Goal: Navigation & Orientation: Find specific page/section

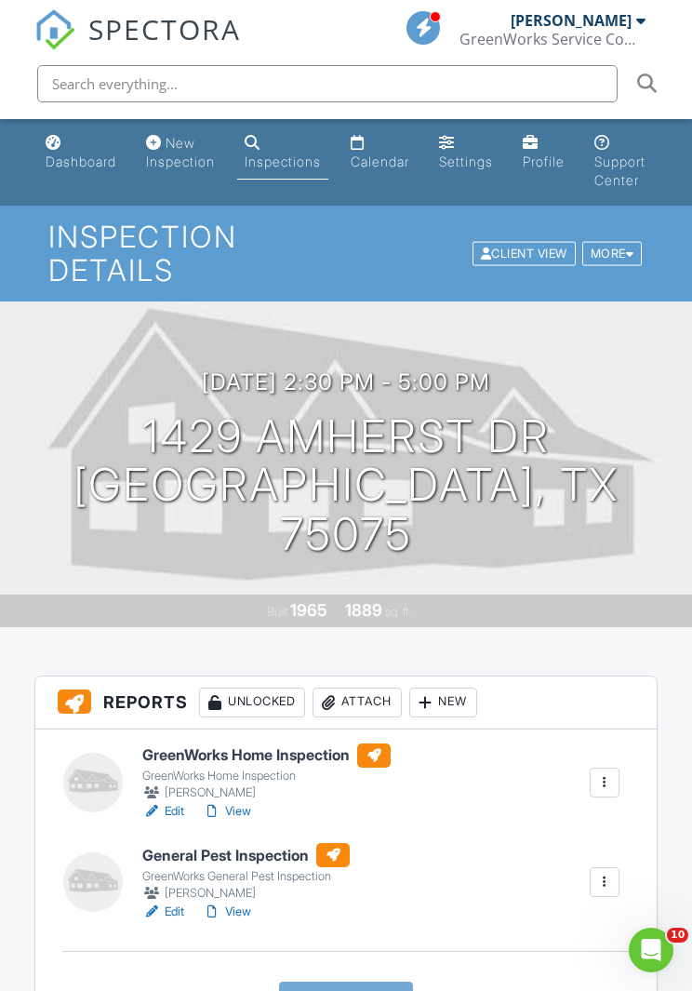
click at [65, 166] on div "Dashboard" at bounding box center [81, 162] width 71 height 16
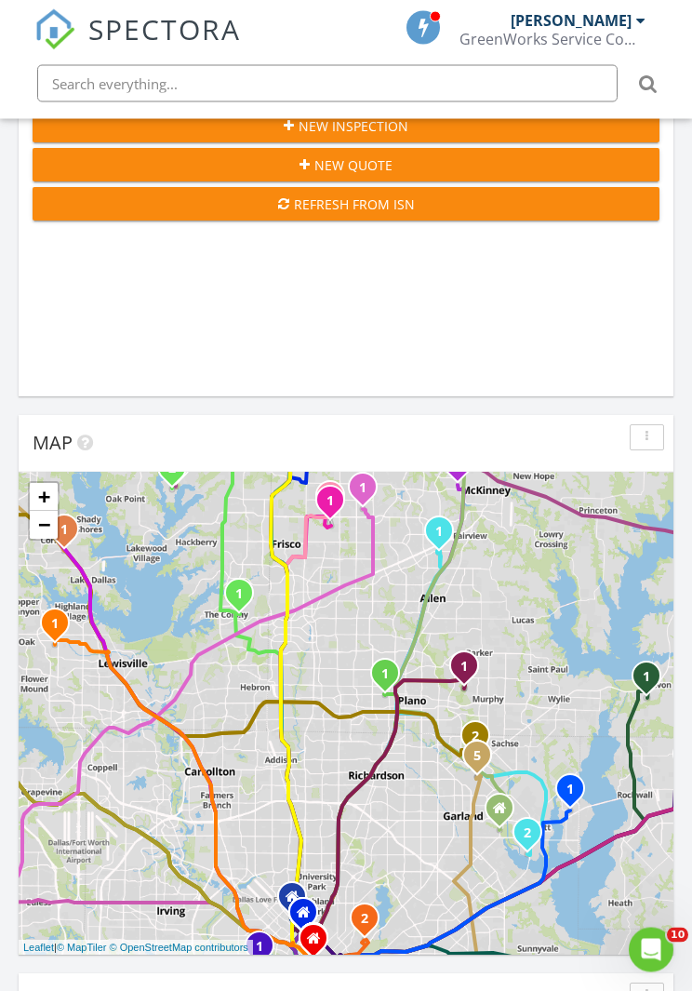
scroll to position [427, 0]
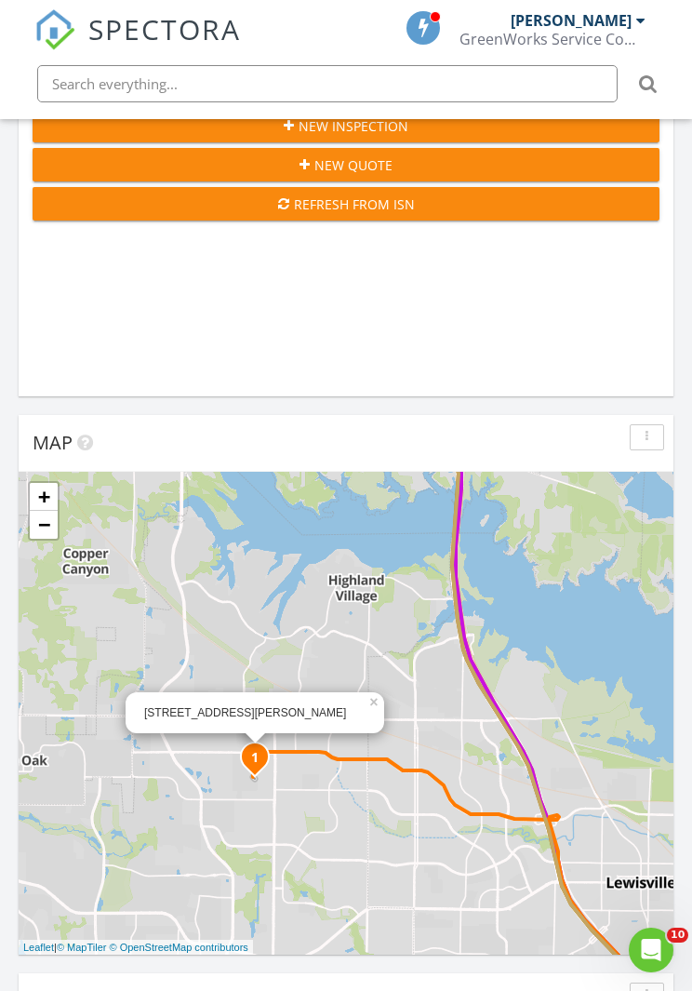
click at [255, 754] on icon "1" at bounding box center [254, 758] width 7 height 13
click at [192, 714] on div "2401 Bachman Dr, Flower Mound, TX 75028" at bounding box center [254, 713] width 221 height 16
click at [262, 715] on div "2401 Bachman Dr, Flower Mound, TX 75028" at bounding box center [254, 713] width 221 height 16
click at [84, 95] on input "text" at bounding box center [327, 83] width 581 height 37
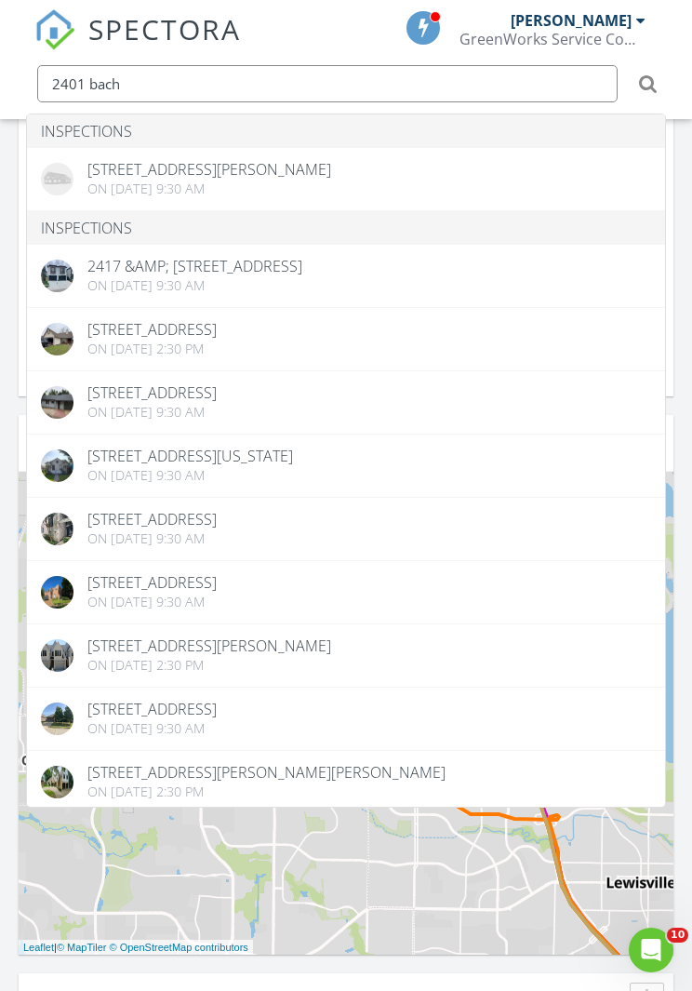
type input "2401 bach"
